Goal: Information Seeking & Learning: Learn about a topic

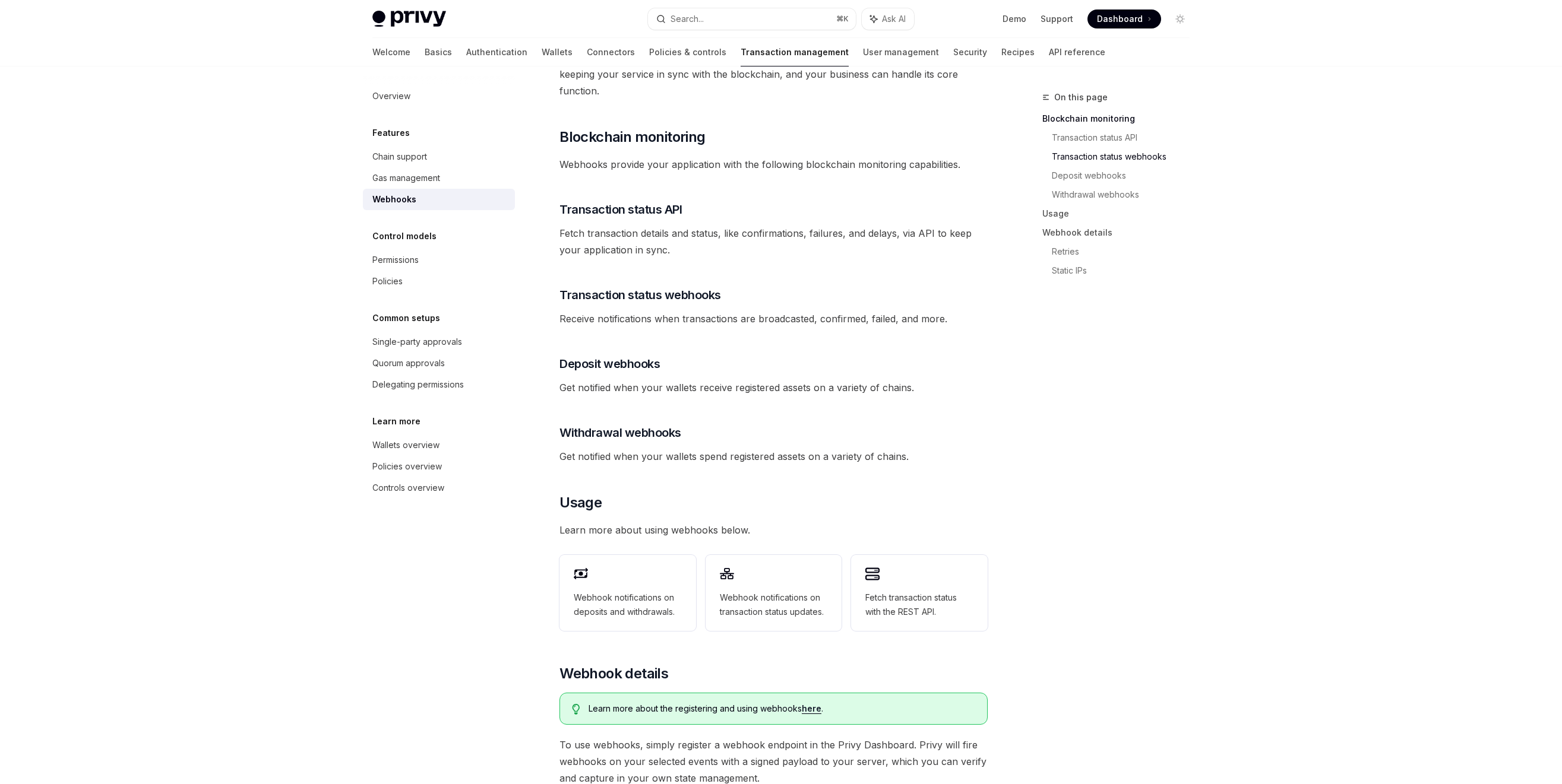
scroll to position [59, 0]
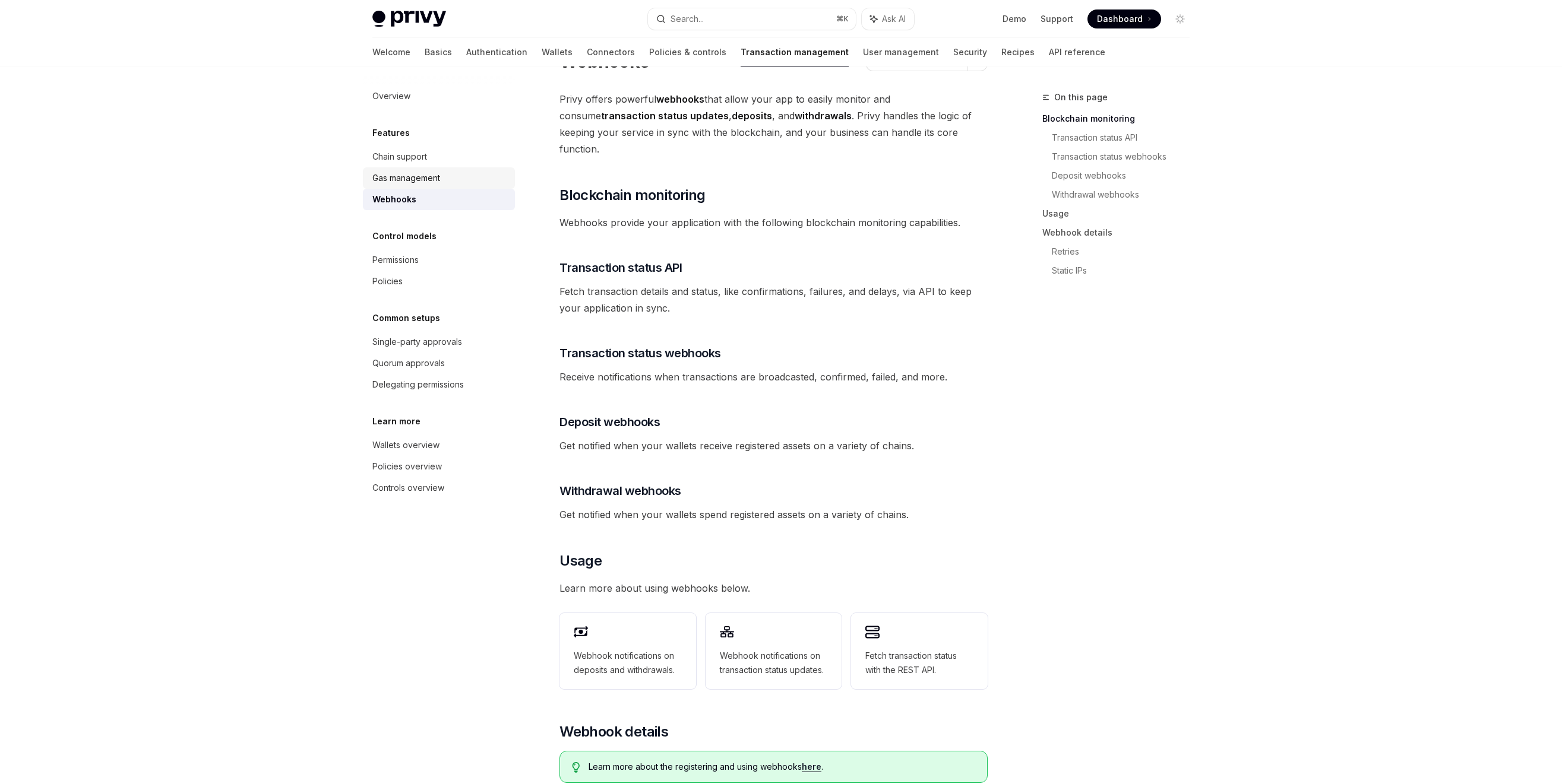
click at [438, 180] on div "Gas management" at bounding box center [407, 178] width 68 height 14
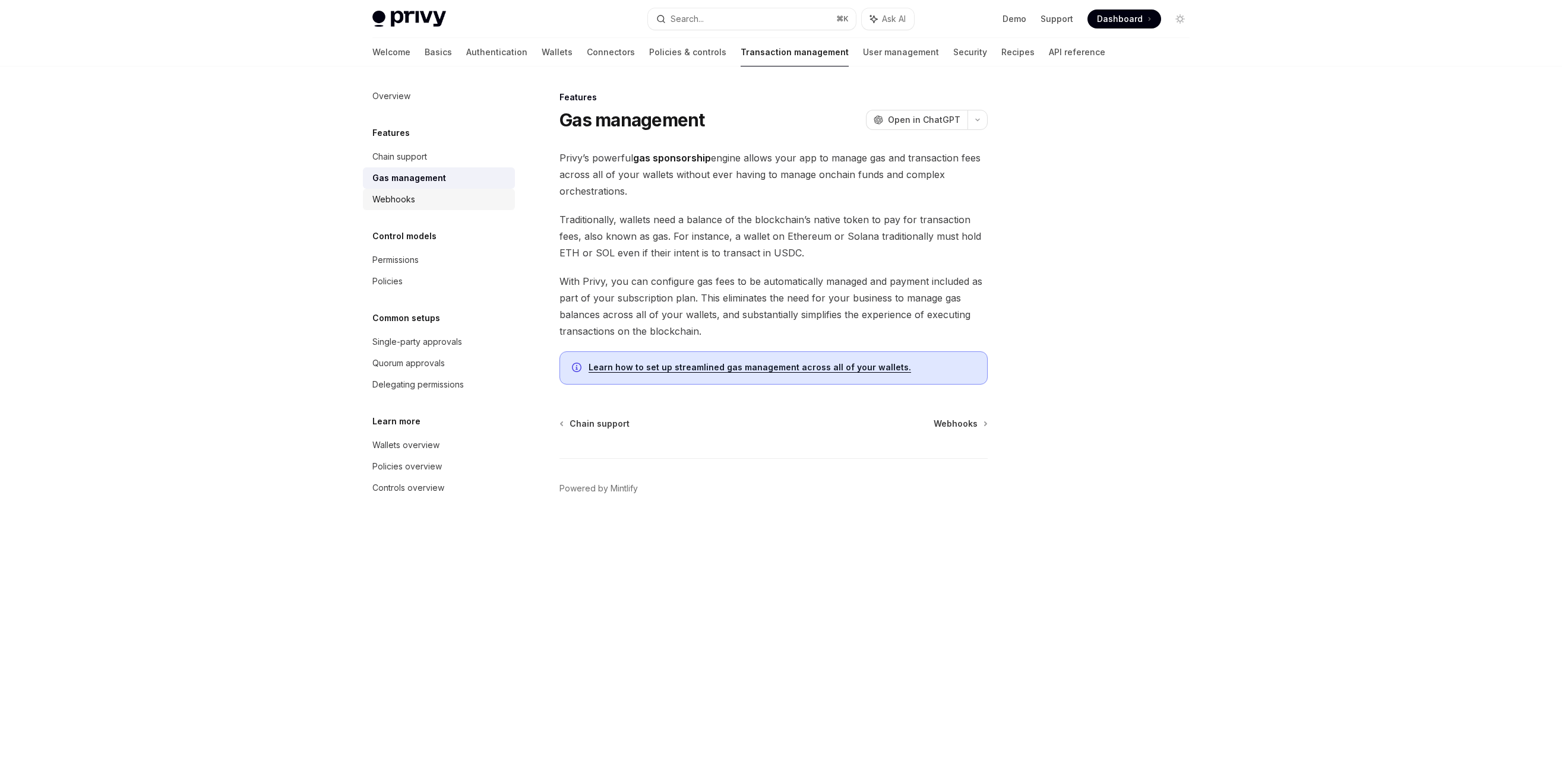
click at [410, 210] on link "Webhooks" at bounding box center [439, 200] width 152 height 21
type textarea "*"
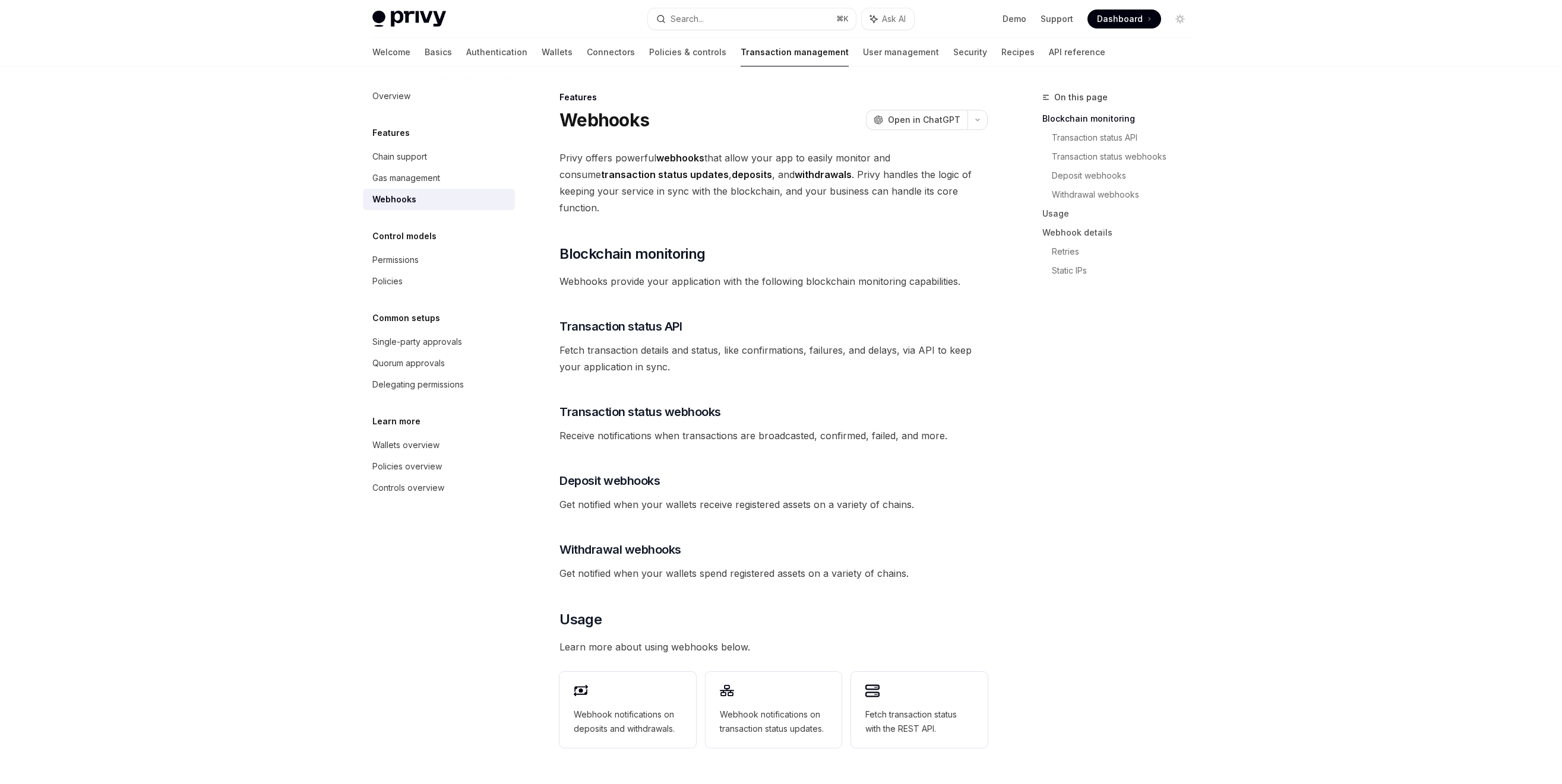
scroll to position [105, 0]
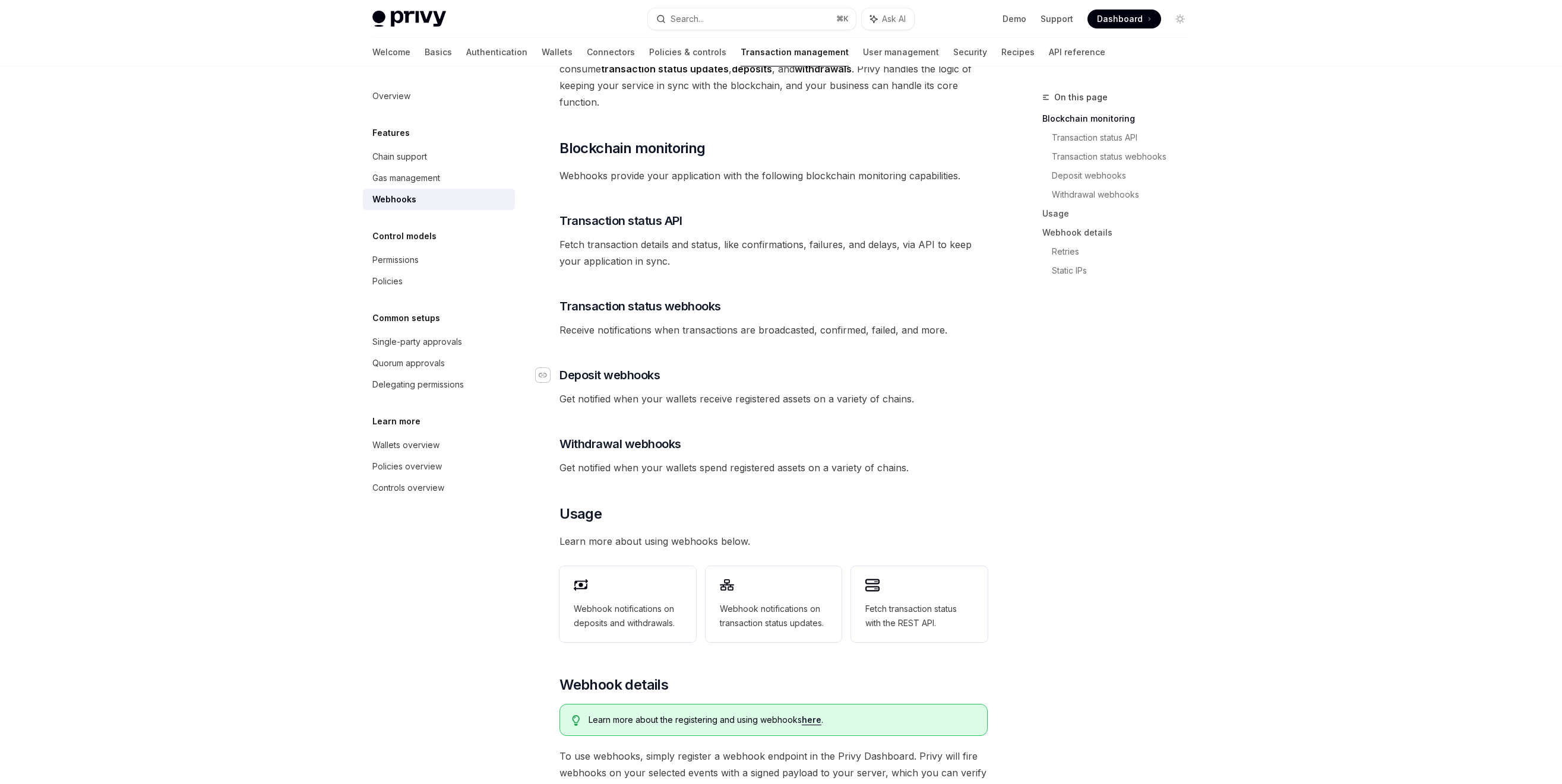
click at [548, 368] on div "Navigate to header" at bounding box center [543, 375] width 14 height 14
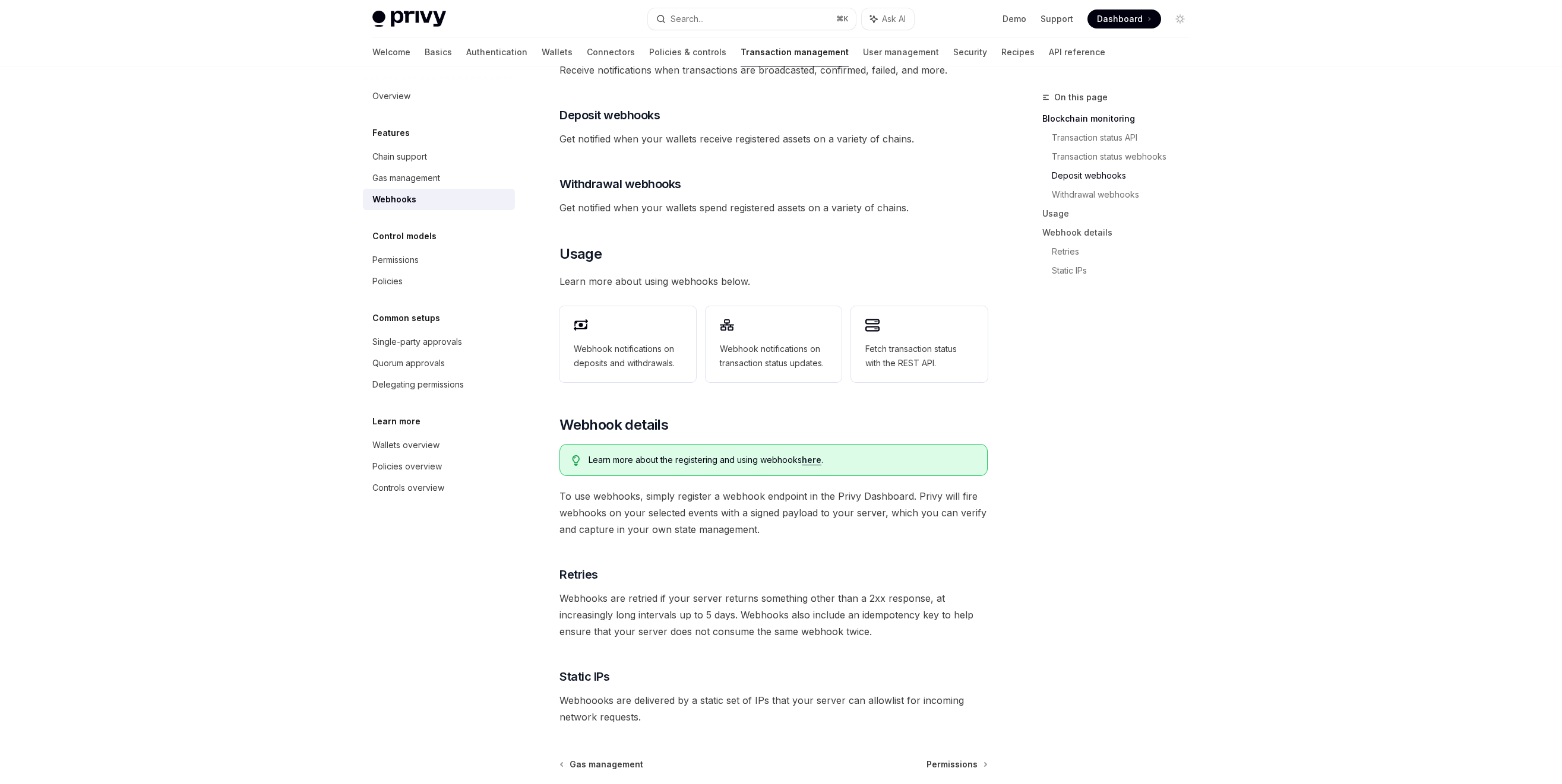
scroll to position [466, 0]
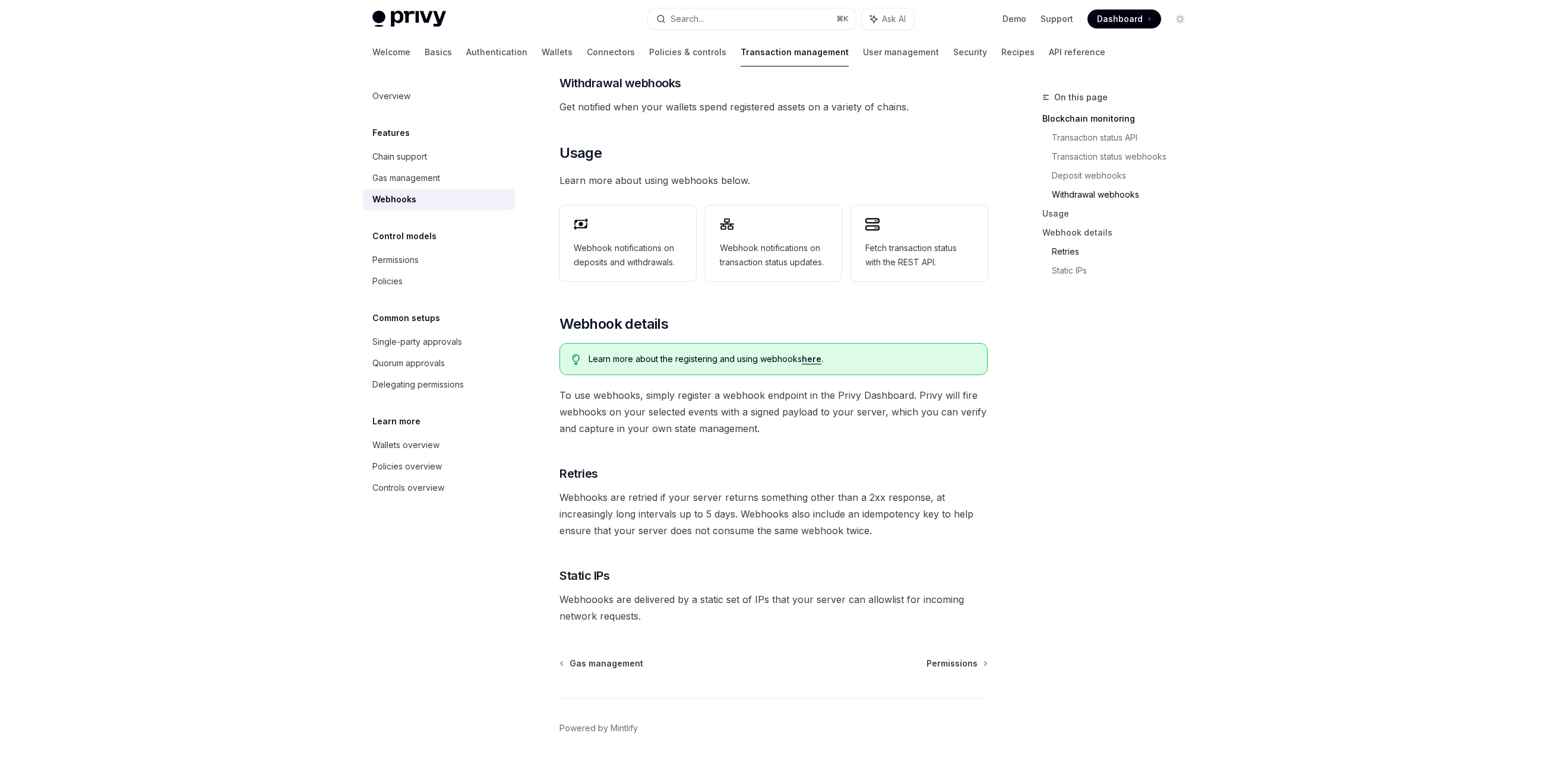
click at [1071, 249] on link "Retries" at bounding box center [1125, 252] width 147 height 19
drag, startPoint x: 675, startPoint y: 600, endPoint x: 538, endPoint y: 582, distance: 138.2
click at [538, 582] on div "Features Webhooks OpenAI Open in ChatGPT OpenAI Open in ChatGPT Privy offers po…" at bounding box center [662, 211] width 656 height 1177
click at [666, 591] on span "Webhoooks are delivered by a static set of IPs that your server can allowlist f…" at bounding box center [773, 607] width 428 height 33
